Goal: Information Seeking & Learning: Learn about a topic

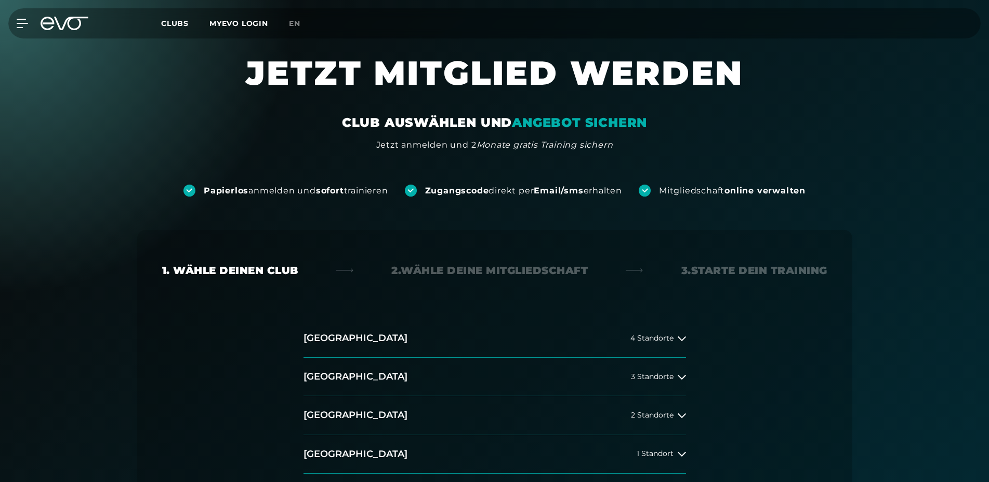
scroll to position [106, 0]
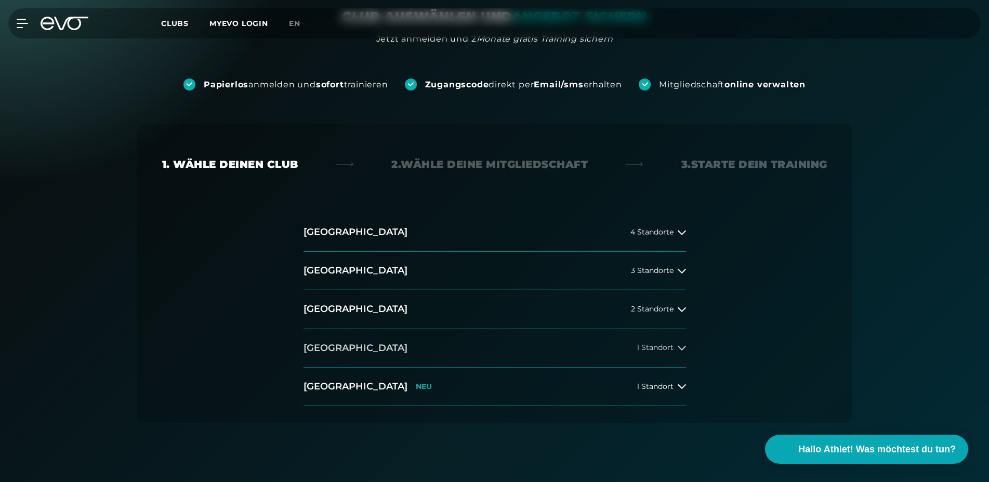
click at [658, 343] on button "München 1 Standort" at bounding box center [495, 348] width 383 height 38
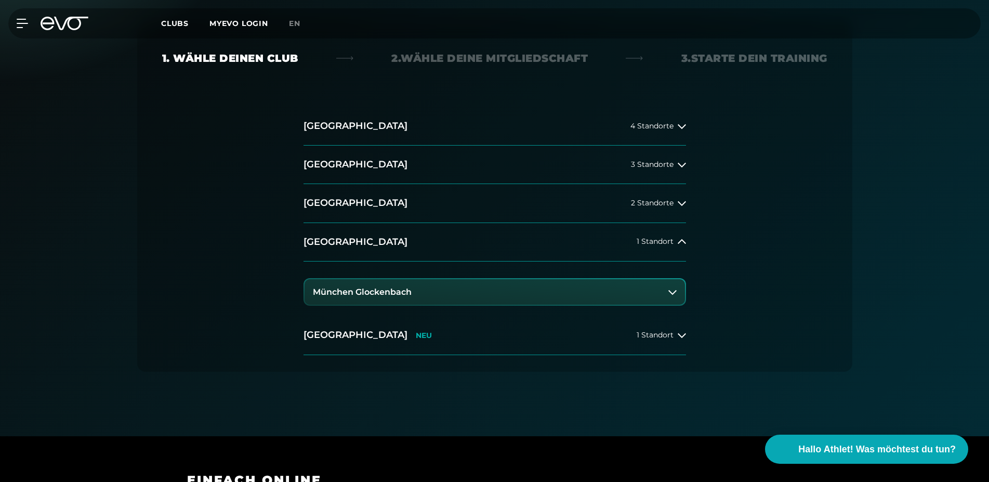
scroll to position [0, 0]
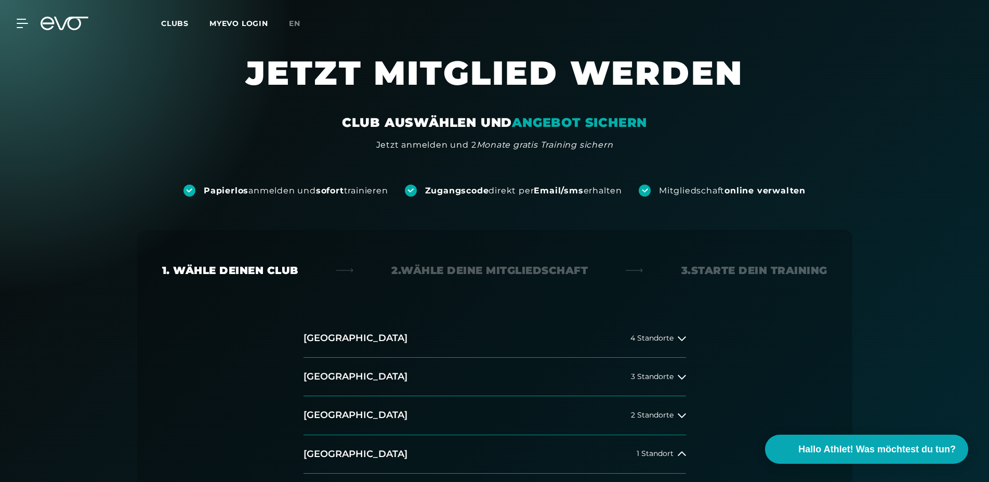
click at [177, 20] on span "Clubs" at bounding box center [175, 23] width 28 height 9
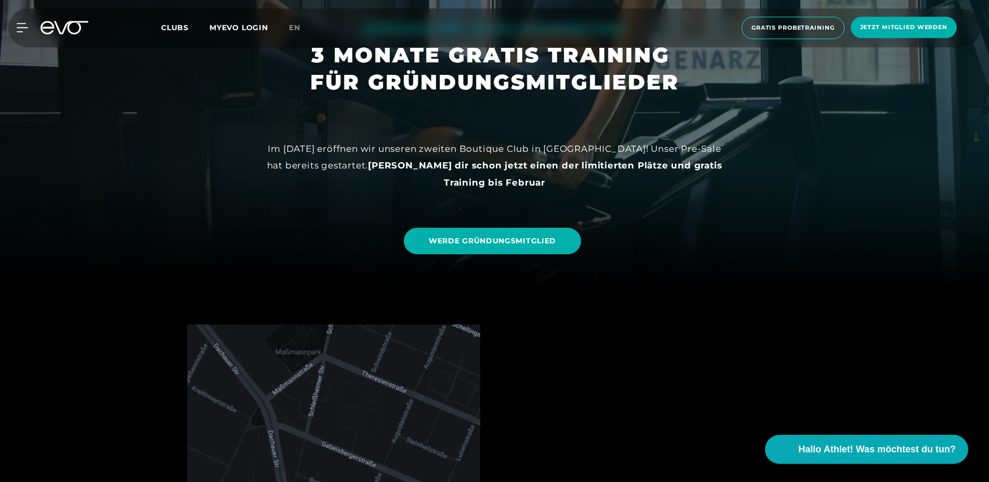
scroll to position [212, 0]
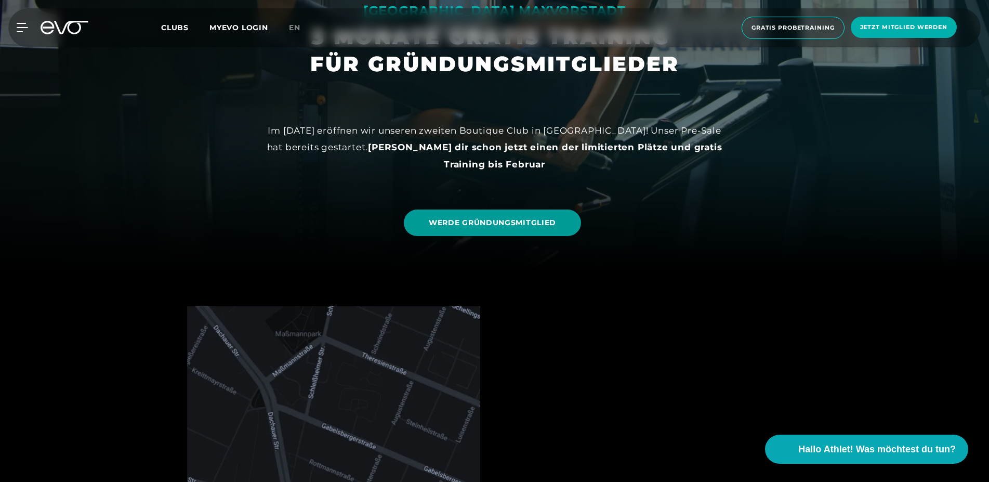
click at [513, 221] on span "WERDE GRÜNDUNGSMITGLIED" at bounding box center [492, 222] width 127 height 11
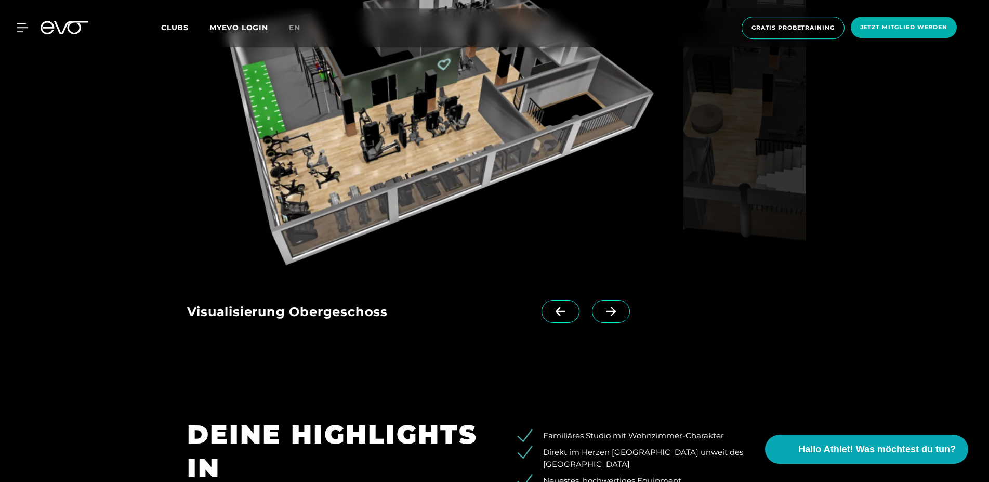
scroll to position [1662, 0]
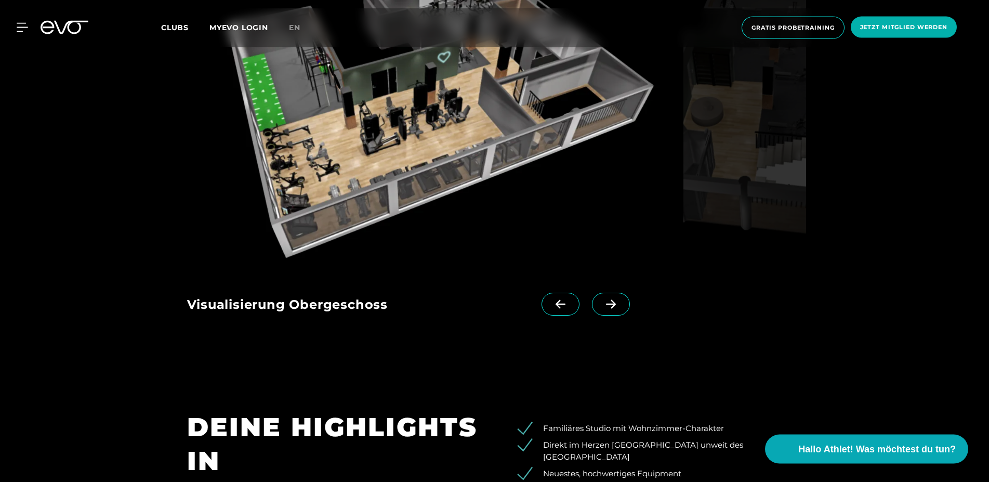
click at [566, 299] on icon at bounding box center [560, 303] width 18 height 9
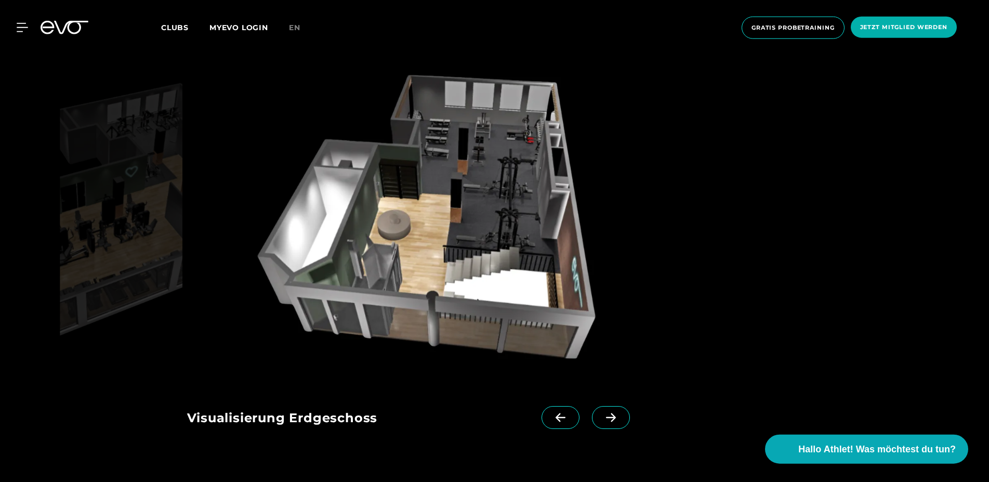
scroll to position [1575, 0]
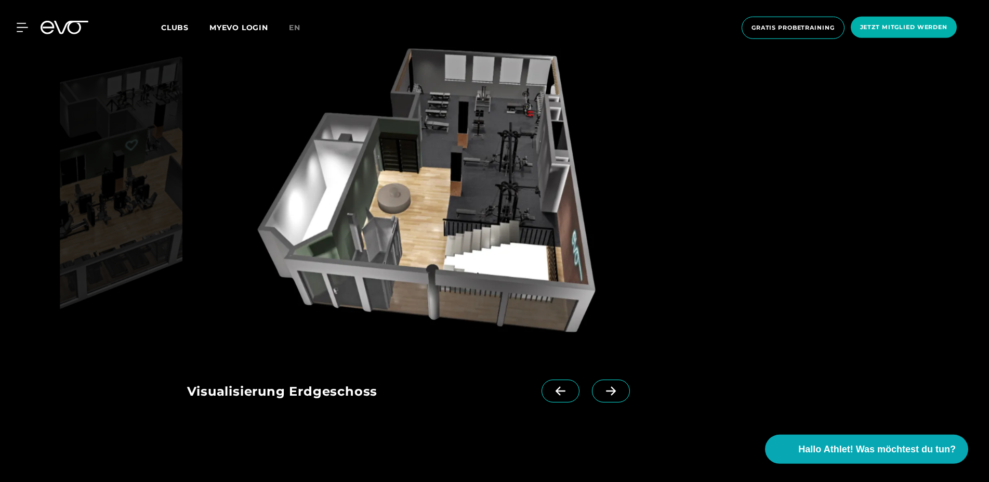
click at [566, 386] on icon at bounding box center [560, 390] width 18 height 9
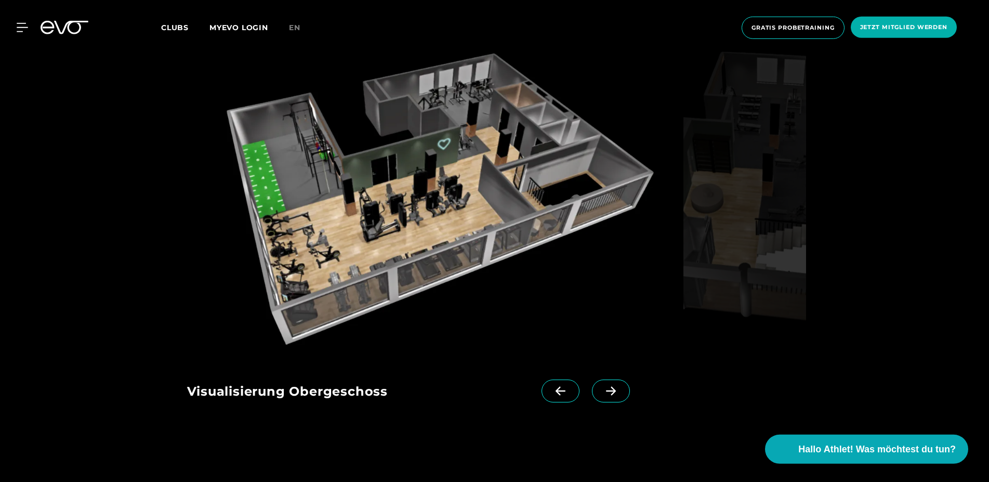
click at [566, 386] on icon at bounding box center [560, 390] width 18 height 9
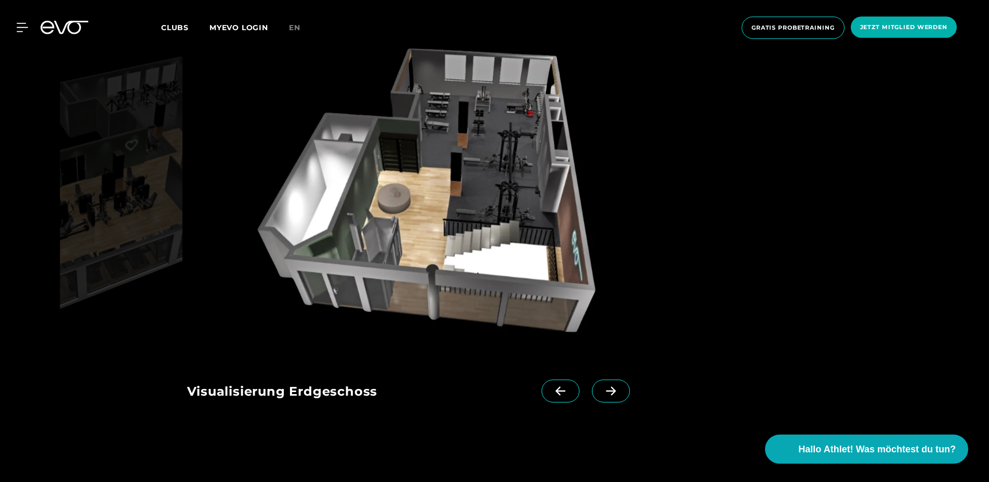
click at [565, 386] on icon at bounding box center [560, 390] width 18 height 9
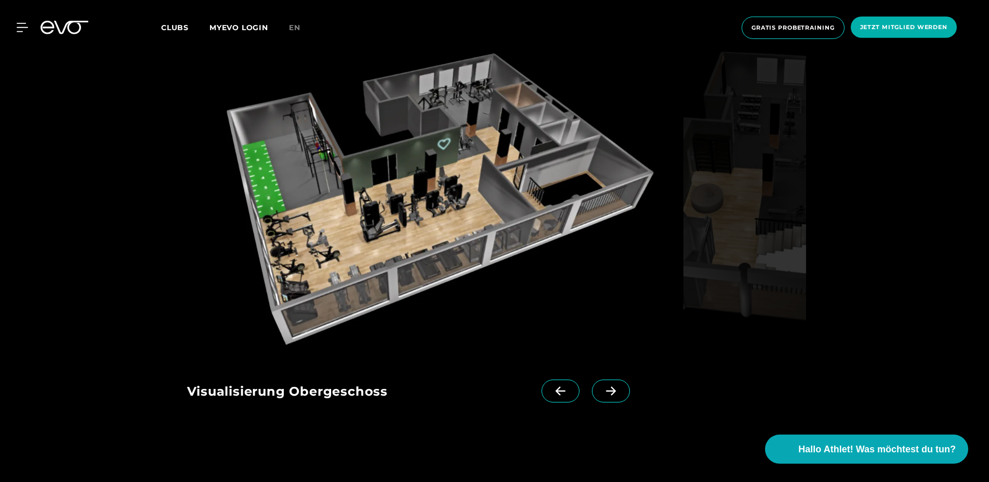
click at [561, 386] on icon at bounding box center [560, 390] width 18 height 9
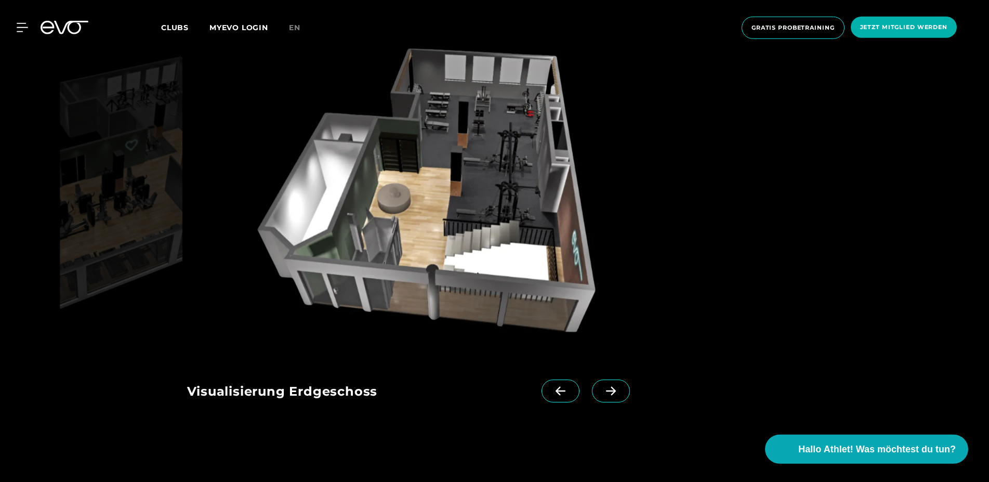
click at [615, 379] on span at bounding box center [611, 390] width 38 height 23
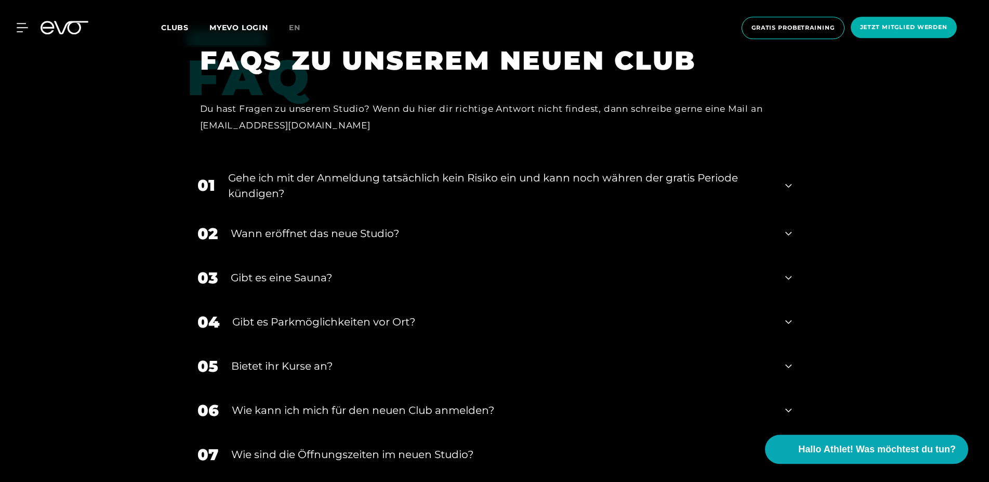
scroll to position [2226, 0]
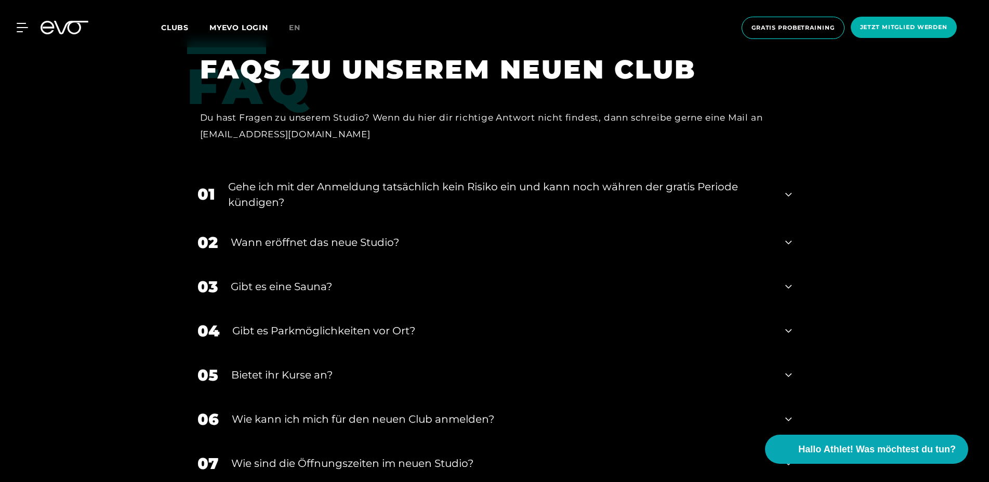
click at [792, 265] on div "03 Gibt es eine Sauna?" at bounding box center [494, 287] width 615 height 44
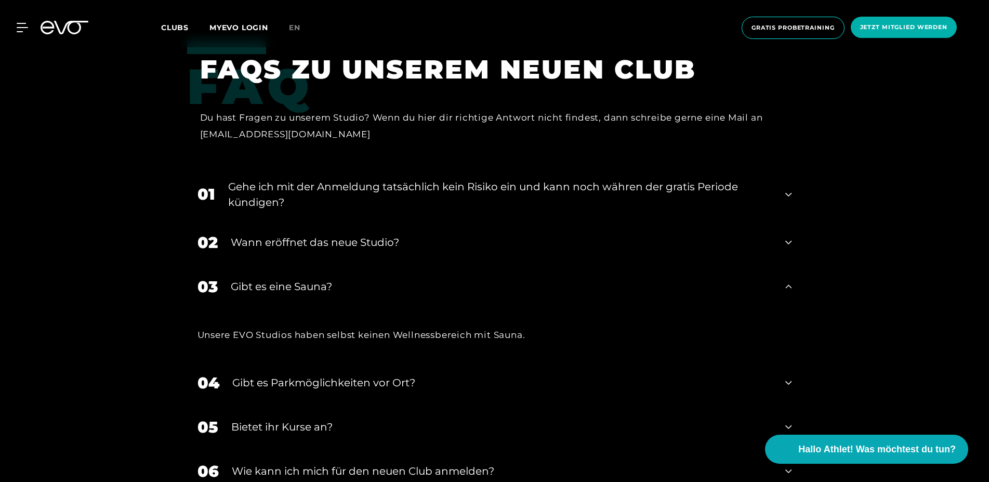
click at [674, 309] on div "Unsere EVO Studios haben selbst keinen Wellnessbereich mit Sauna." at bounding box center [494, 335] width 615 height 52
click at [788, 376] on icon at bounding box center [788, 382] width 6 height 12
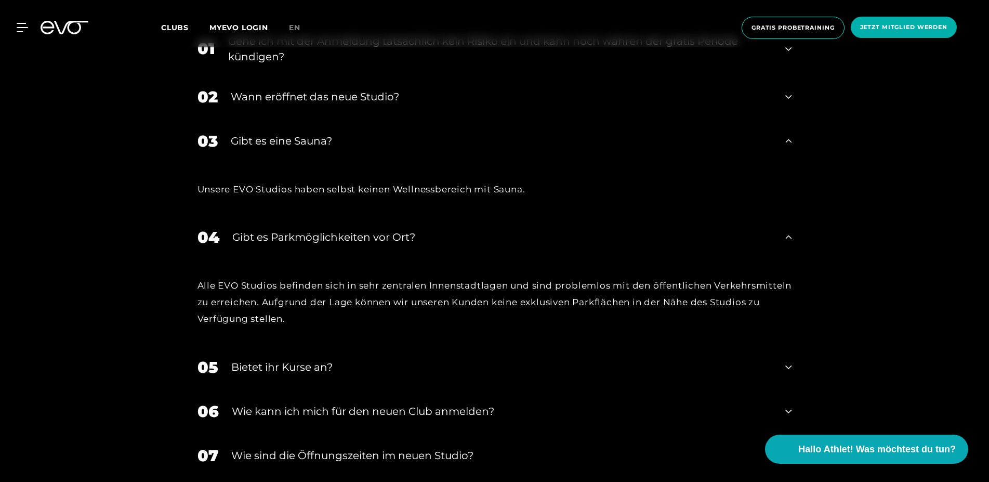
scroll to position [2385, 0]
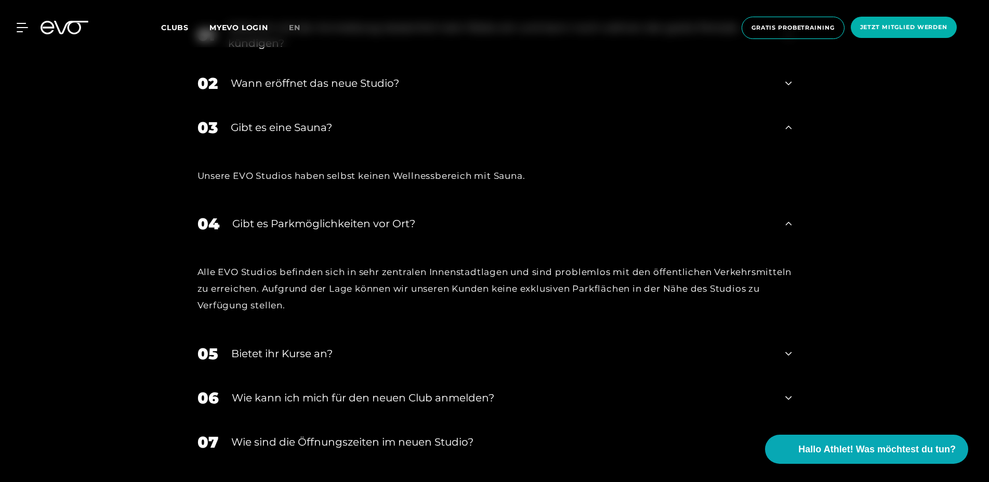
click at [785, 332] on div "05 Bietet ihr [DEMOGRAPHIC_DATA]?" at bounding box center [494, 354] width 615 height 44
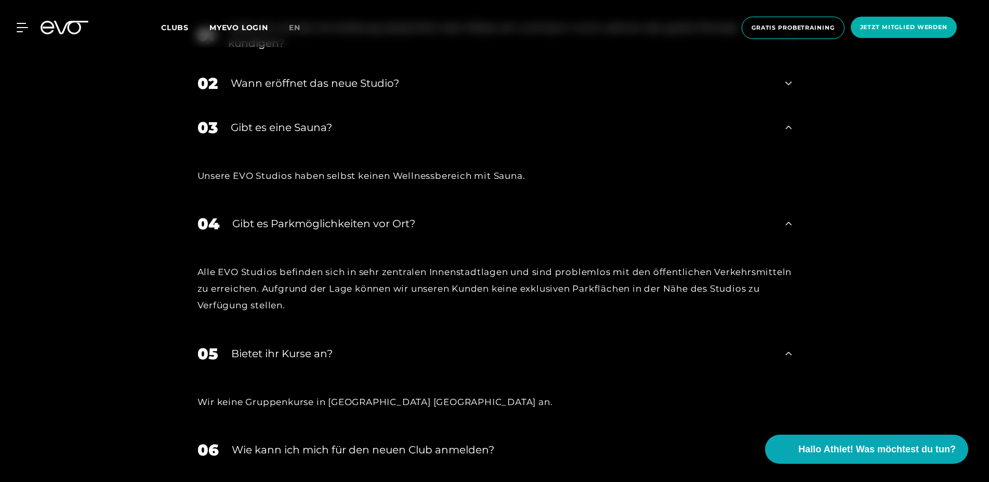
click at [785, 428] on div "06 Wie kann ich mich für den neuen Club anmelden?" at bounding box center [494, 450] width 615 height 44
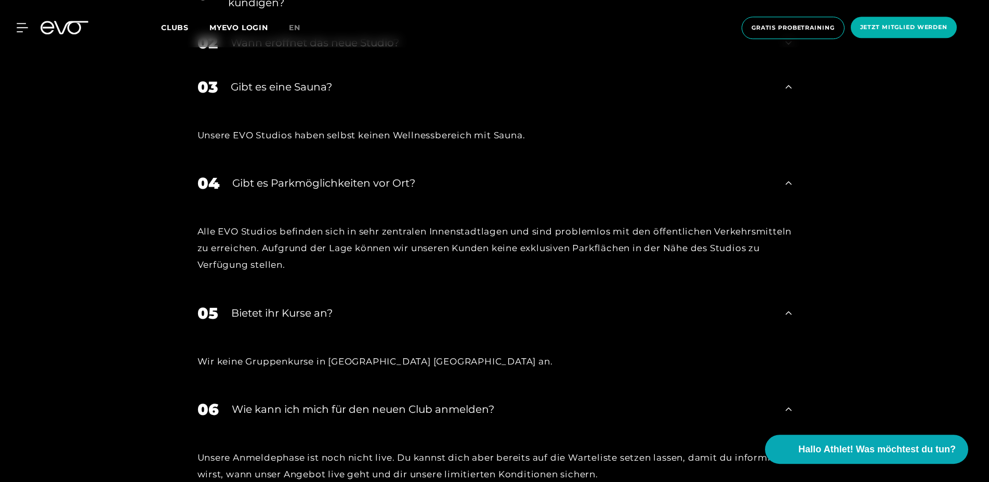
scroll to position [2491, 0]
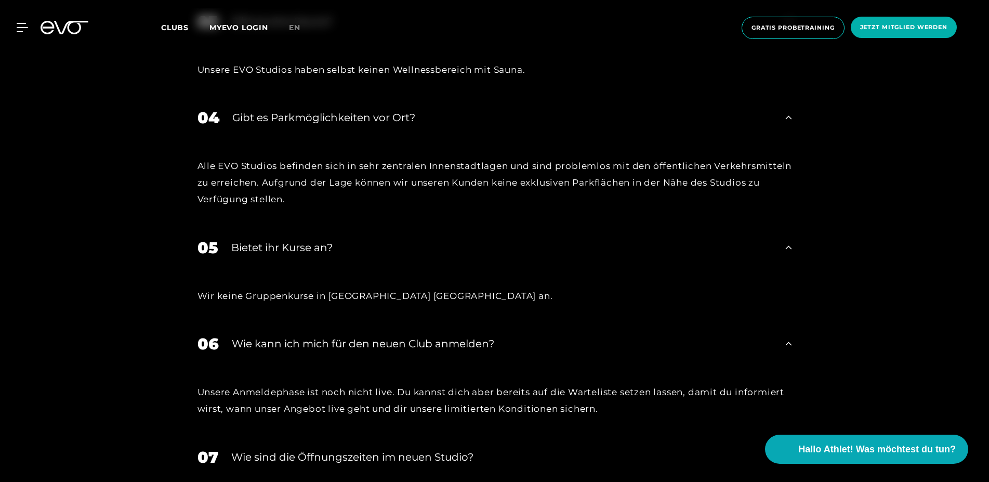
click at [791, 451] on icon at bounding box center [788, 457] width 6 height 12
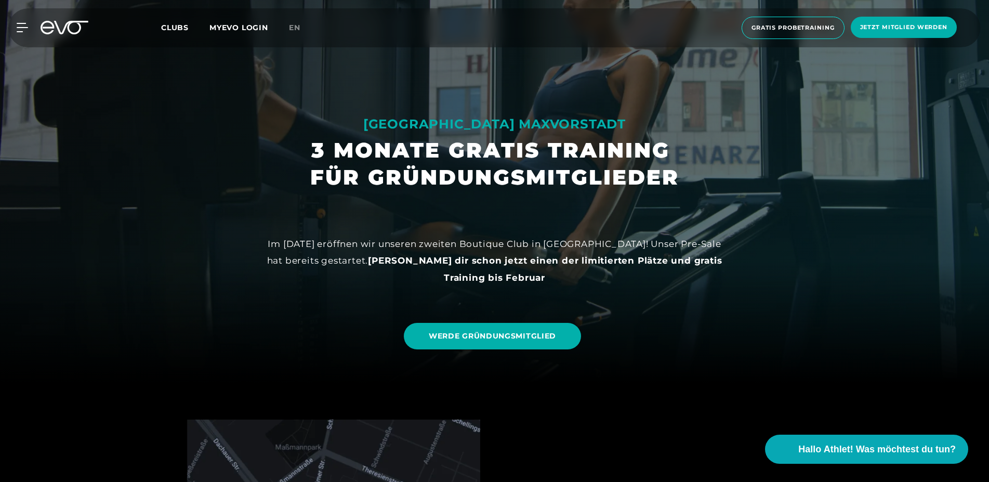
scroll to position [106, 0]
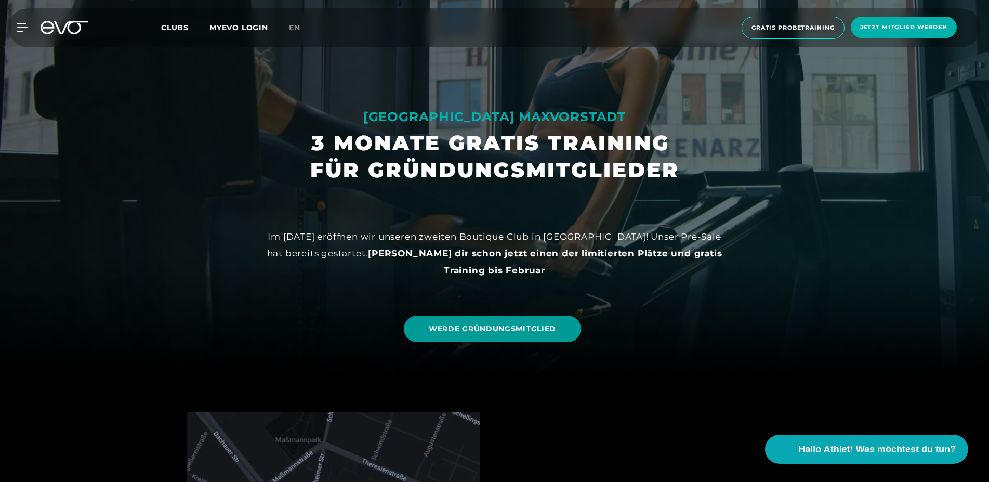
click at [500, 322] on link "WERDE GRÜNDUNGSMITGLIED" at bounding box center [492, 328] width 177 height 27
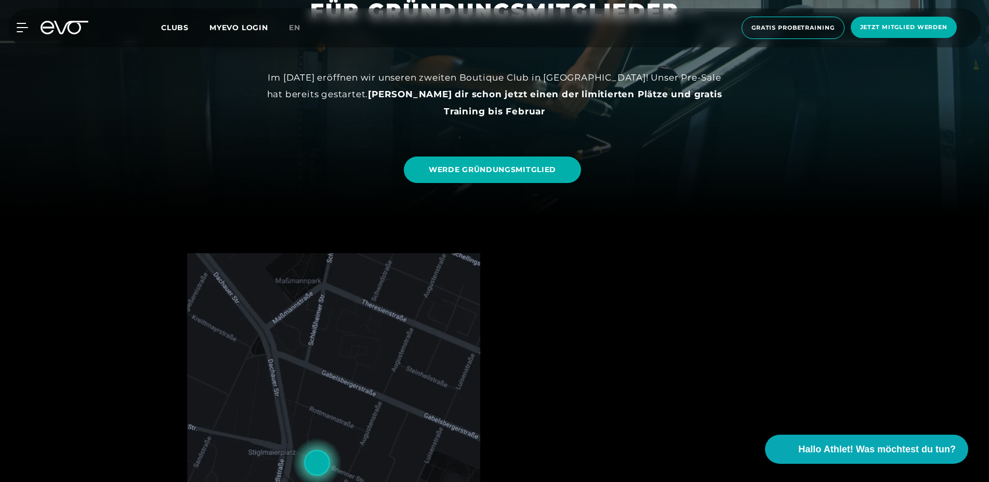
scroll to position [0, 0]
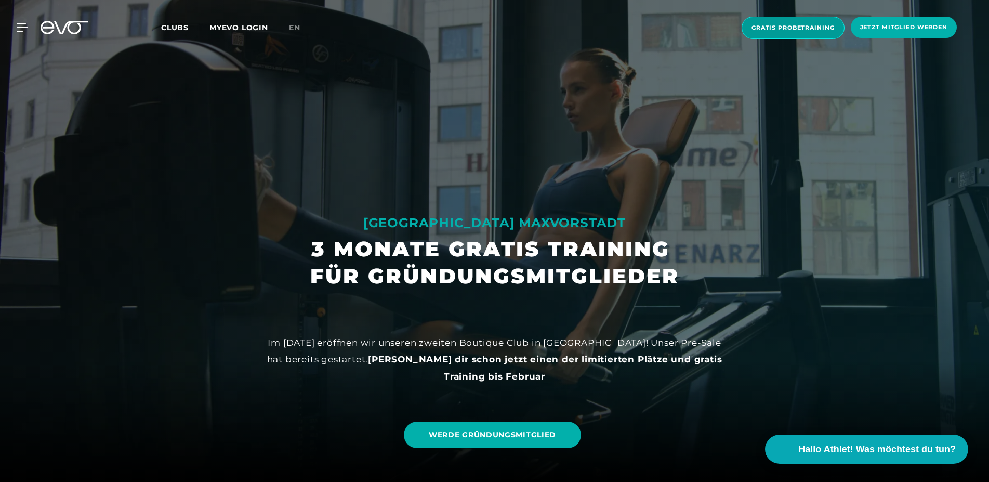
click at [812, 22] on span "Gratis Probetraining" at bounding box center [793, 28] width 103 height 22
click at [179, 25] on span "Clubs" at bounding box center [175, 27] width 28 height 9
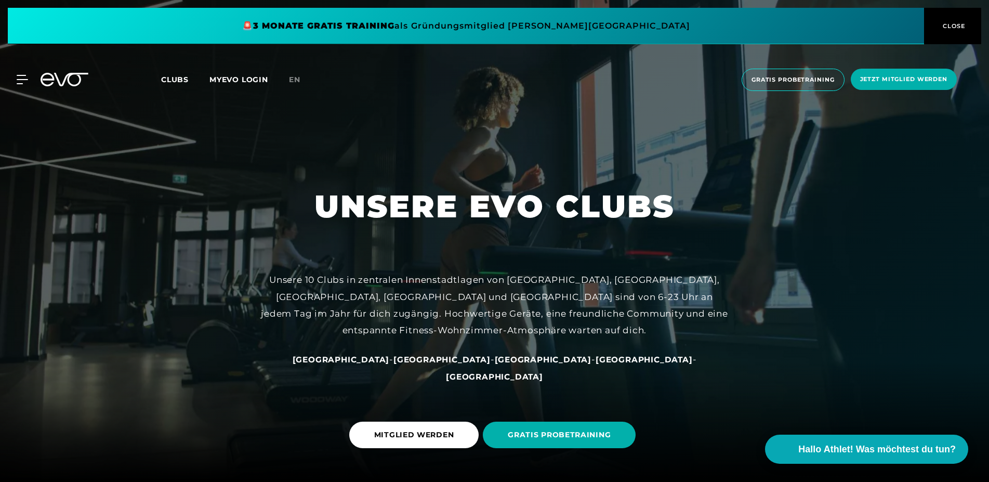
click at [176, 81] on span "Clubs" at bounding box center [175, 79] width 28 height 9
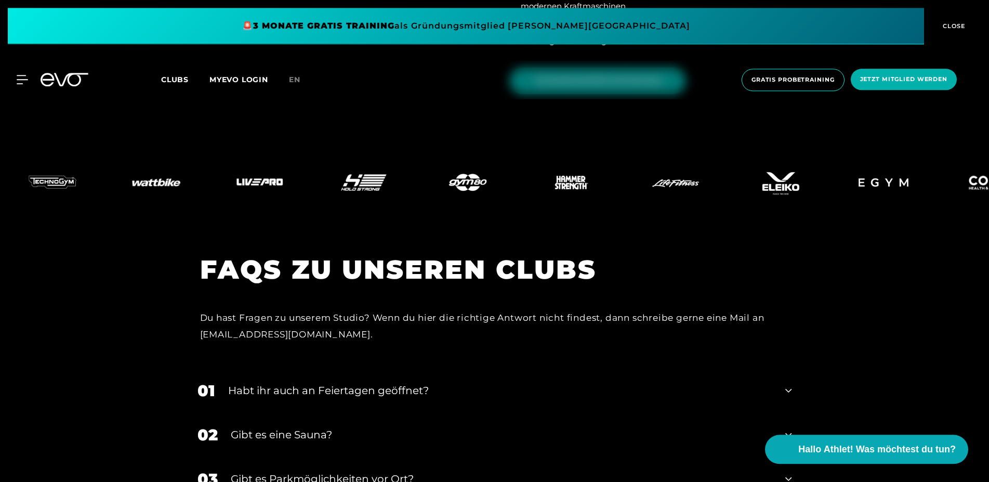
scroll to position [4188, 0]
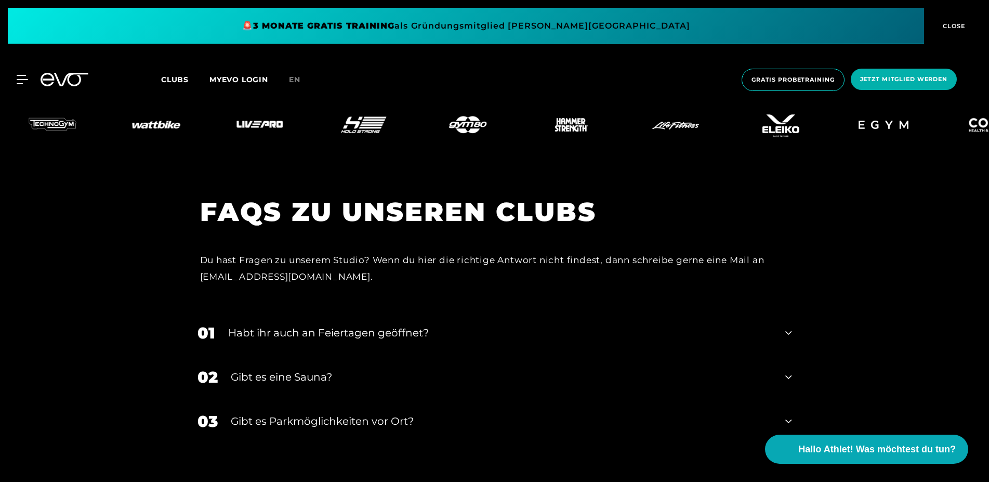
click at [790, 371] on icon at bounding box center [788, 377] width 6 height 12
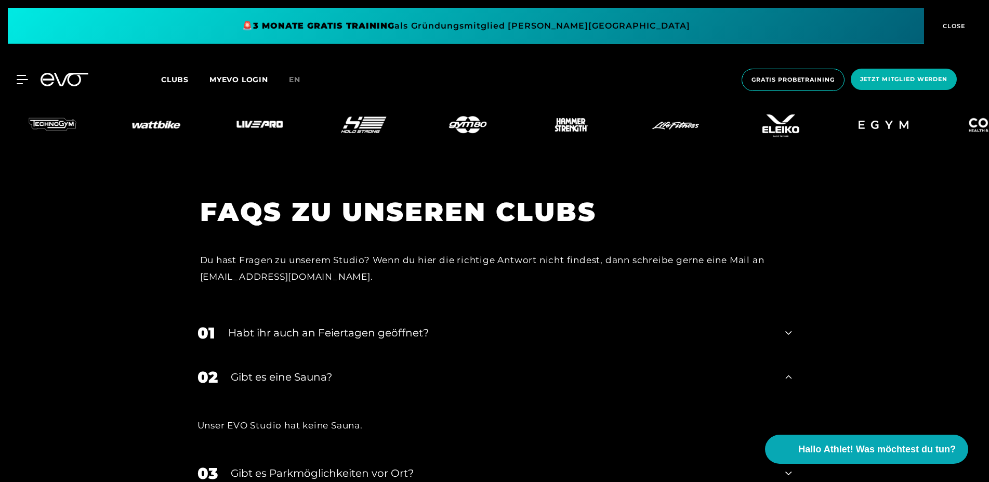
click at [372, 325] on div "Habt ihr auch an Feiertagen geöffnet?" at bounding box center [500, 333] width 545 height 16
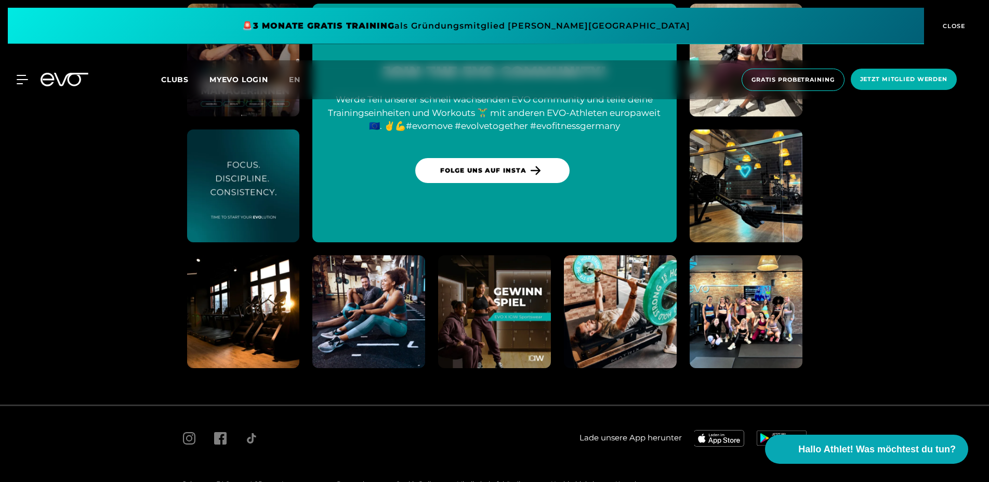
scroll to position [4973, 0]
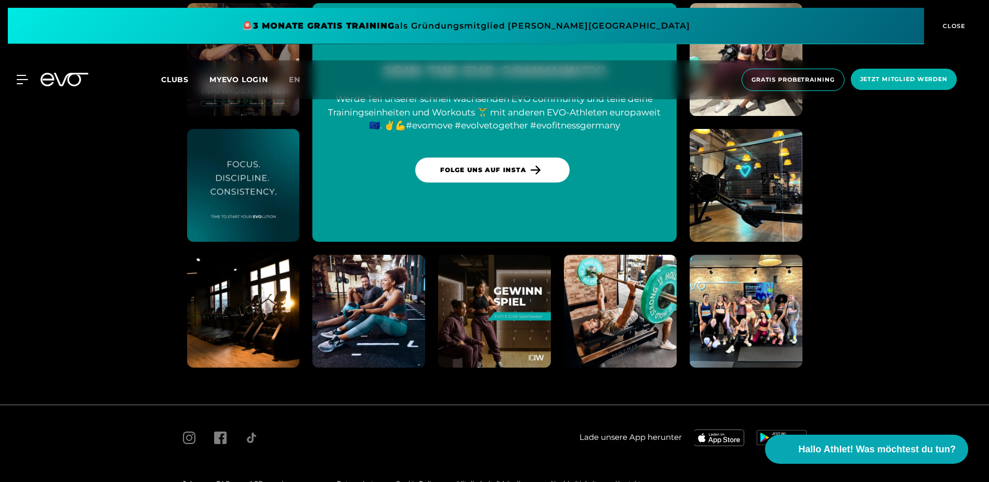
click at [728, 290] on img at bounding box center [746, 311] width 124 height 124
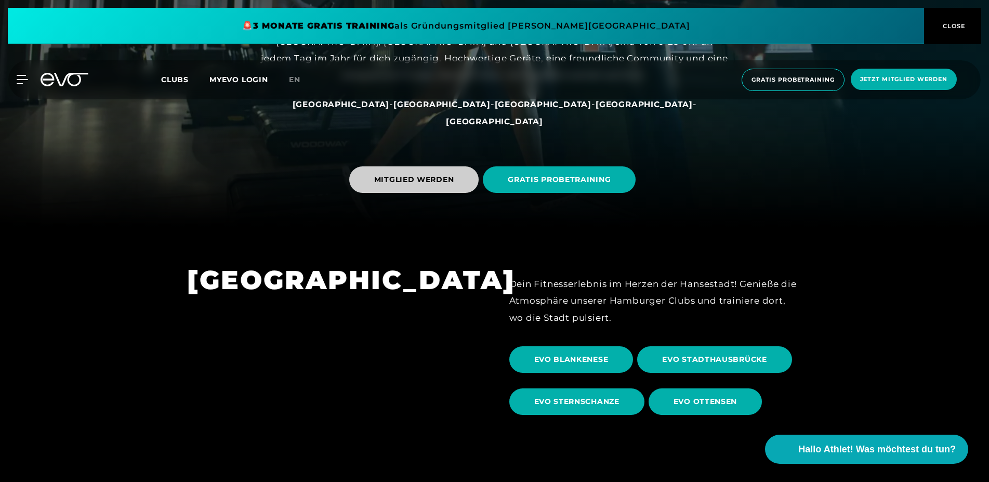
scroll to position [0, 0]
